Goal: Task Accomplishment & Management: Complete application form

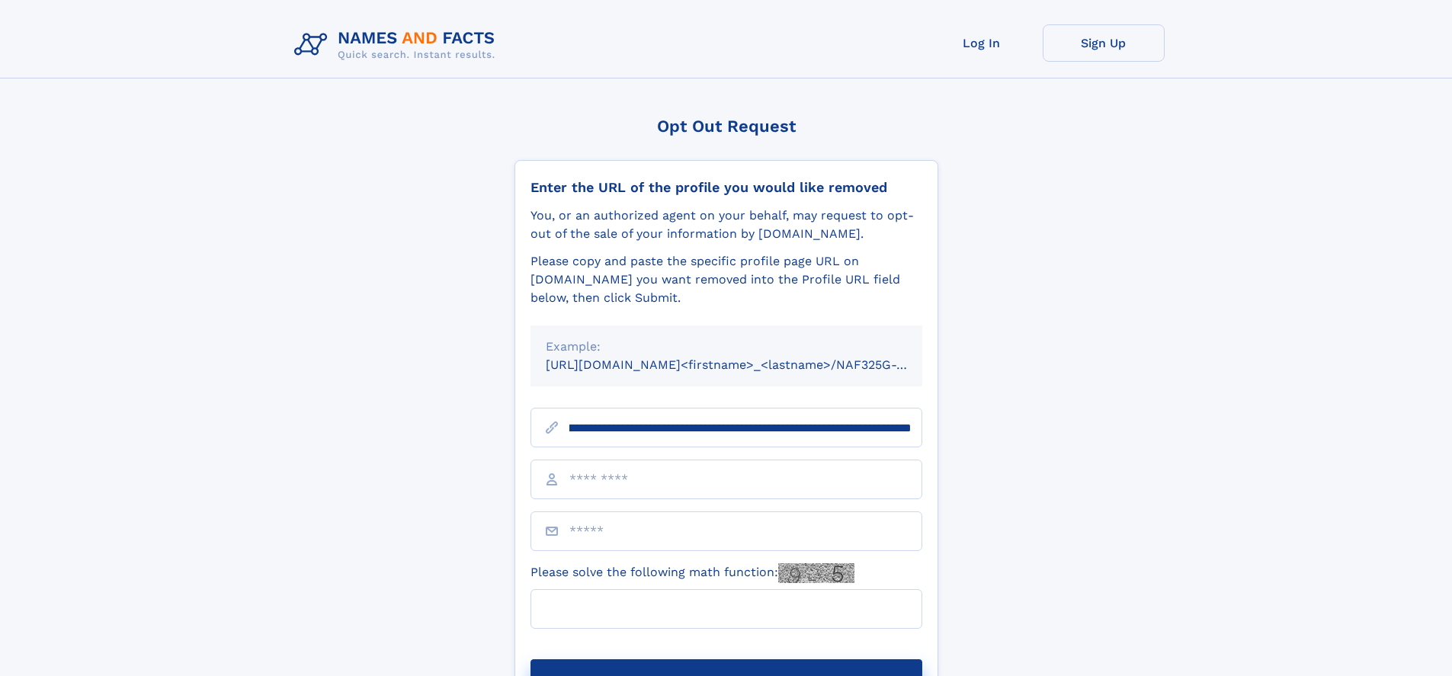
scroll to position [0, 210]
type input "**********"
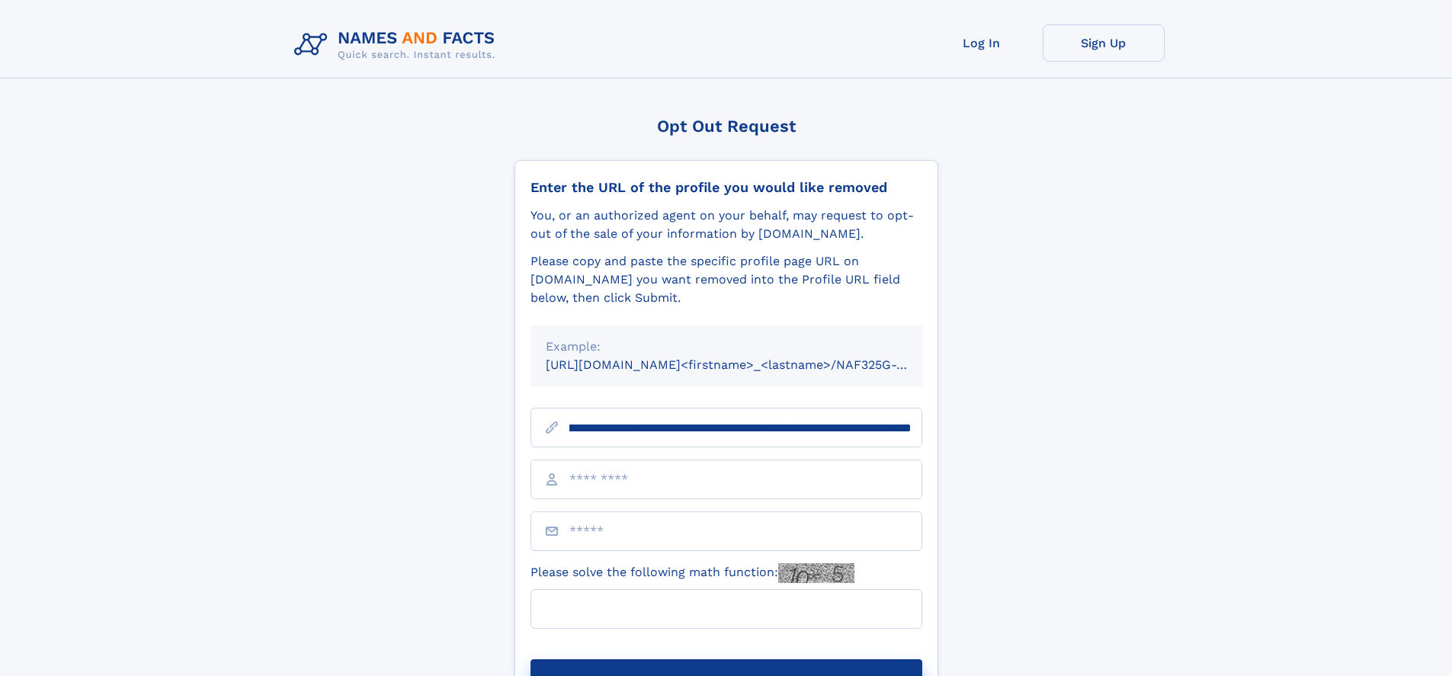
scroll to position [0, 210]
type input "**********"
